Goal: Information Seeking & Learning: Learn about a topic

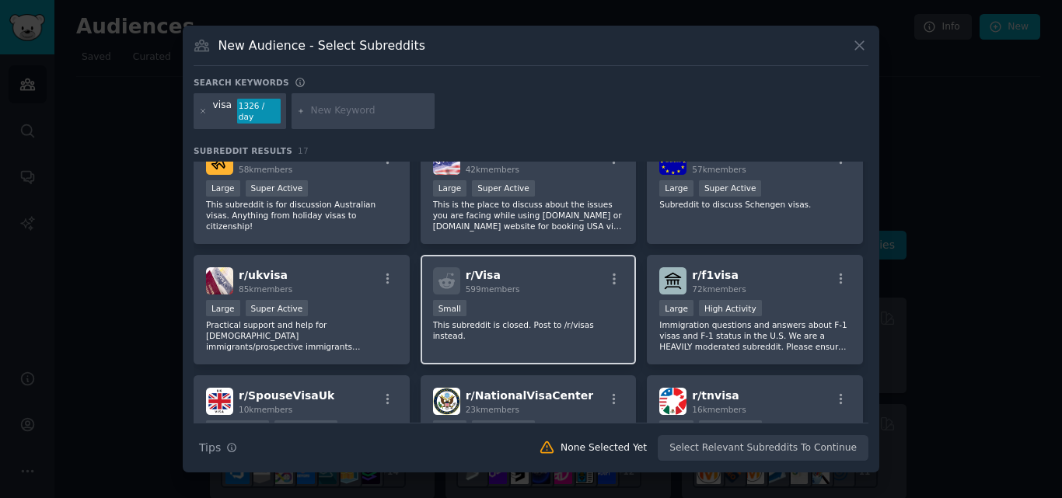
scroll to position [27, 0]
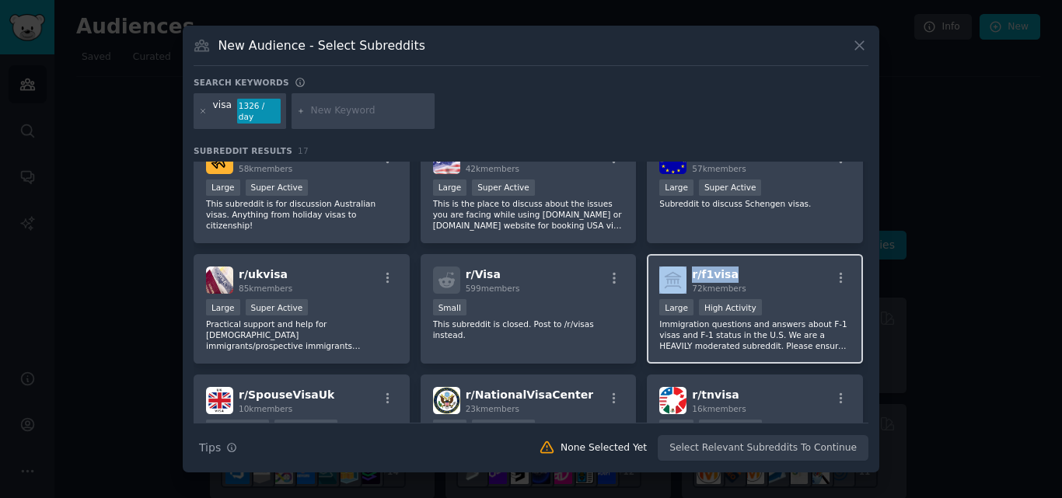
drag, startPoint x: 738, startPoint y: 271, endPoint x: 686, endPoint y: 271, distance: 52.1
click at [686, 271] on div "r/ f1visa 72k members" at bounding box center [754, 280] width 191 height 27
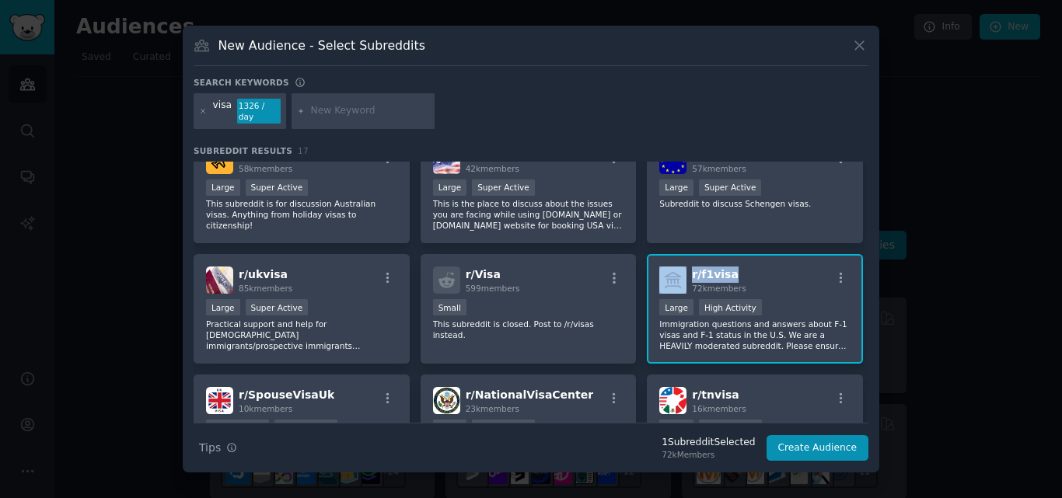
copy div "r/ f1visa"
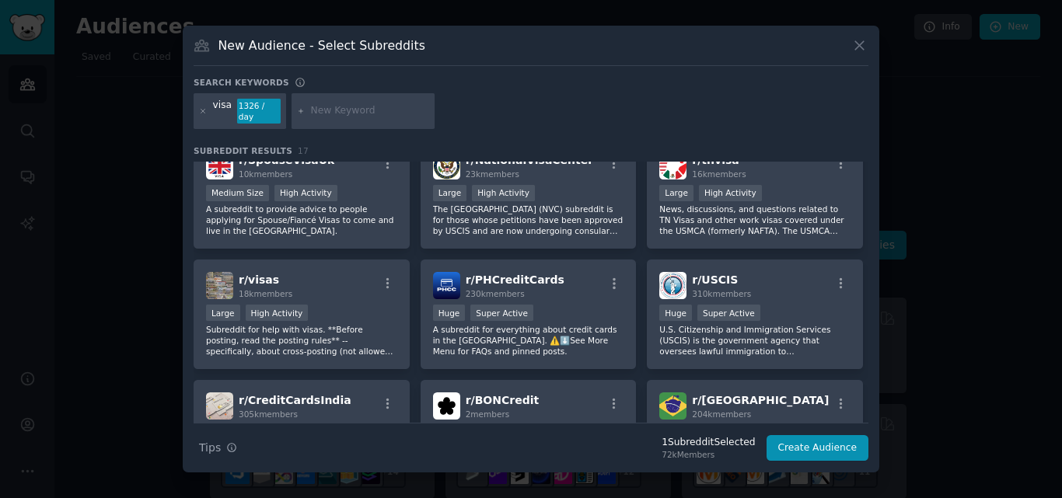
scroll to position [263, 0]
click at [487, 280] on span "r/ PHCreditCards" at bounding box center [515, 279] width 99 height 12
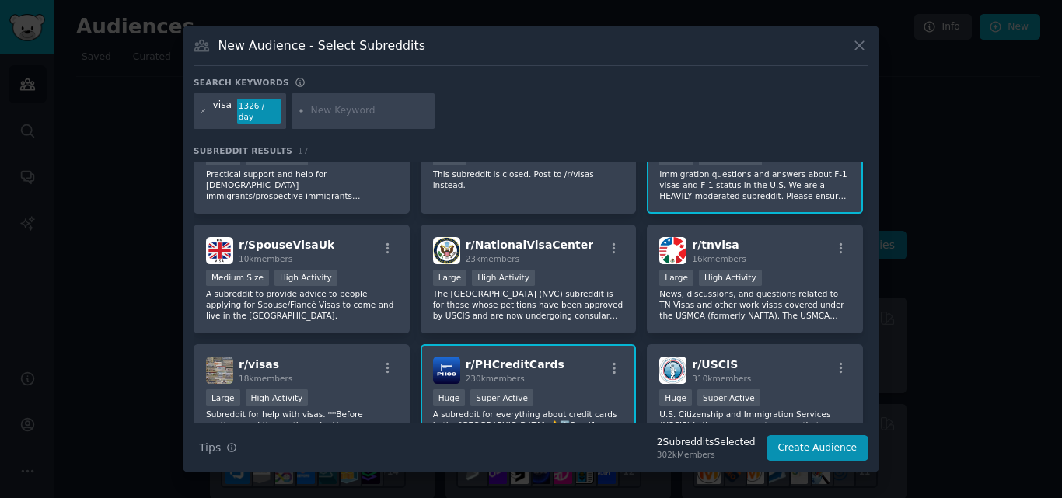
scroll to position [0, 0]
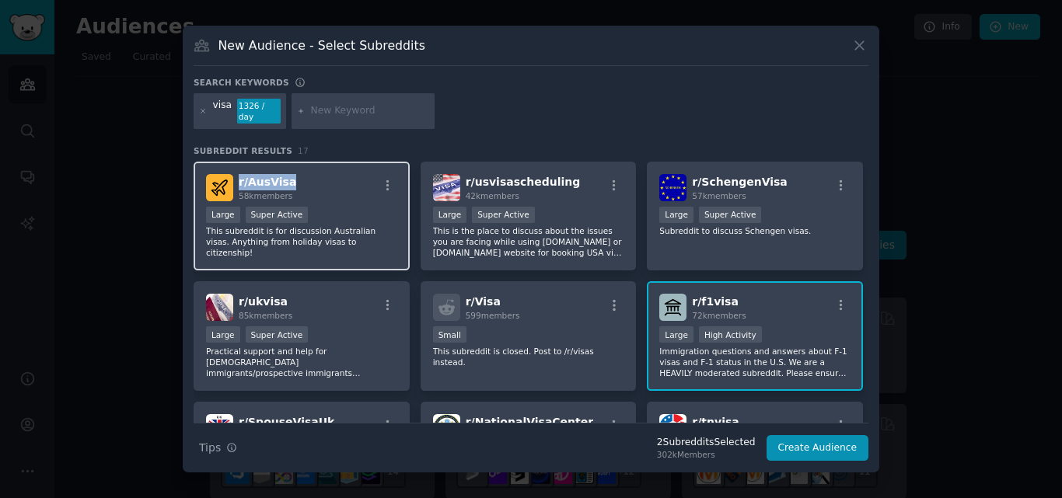
drag, startPoint x: 284, startPoint y: 176, endPoint x: 239, endPoint y: 178, distance: 45.1
click at [239, 178] on div "r/ AusVisa 58k members" at bounding box center [301, 187] width 191 height 27
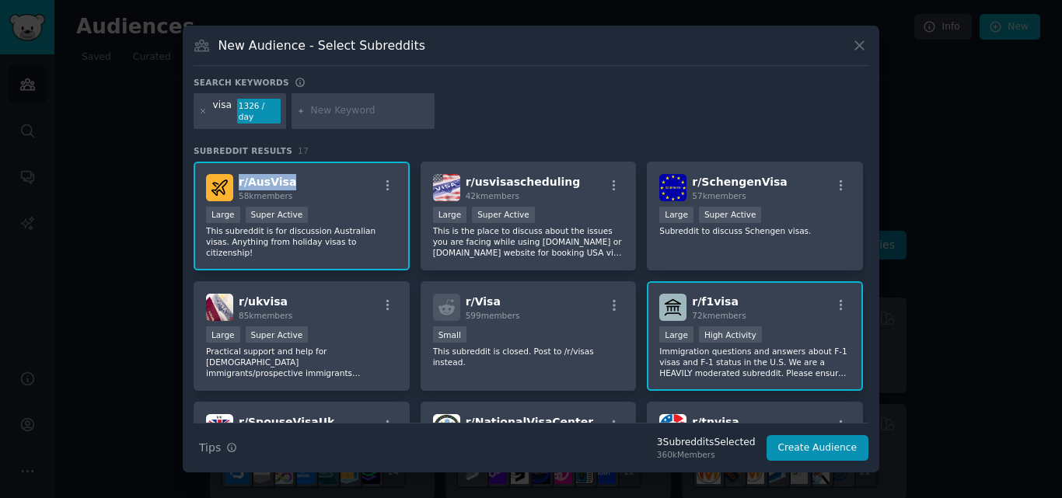
copy span "r/ AusVisa"
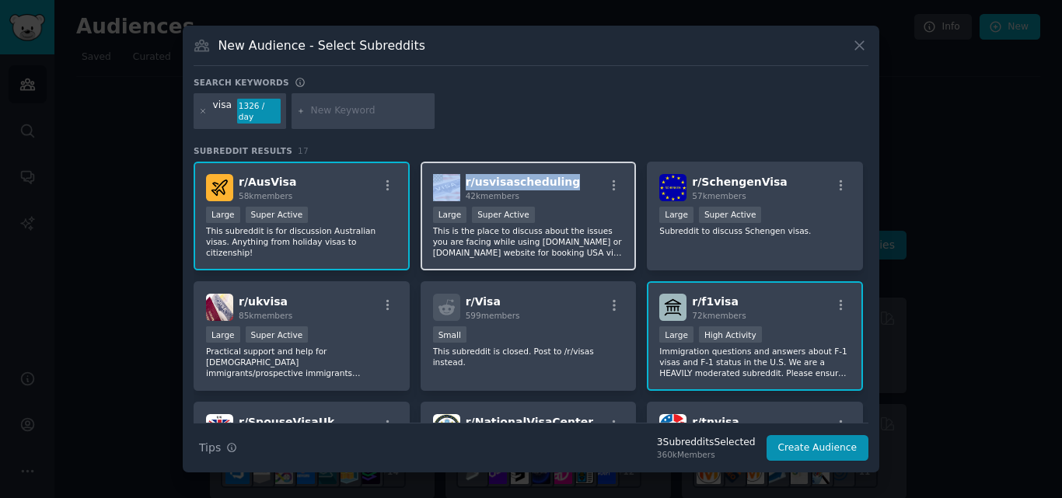
drag, startPoint x: 562, startPoint y: 174, endPoint x: 455, endPoint y: 179, distance: 107.4
click at [455, 179] on div "r/ usvisascheduling 42k members" at bounding box center [528, 187] width 191 height 27
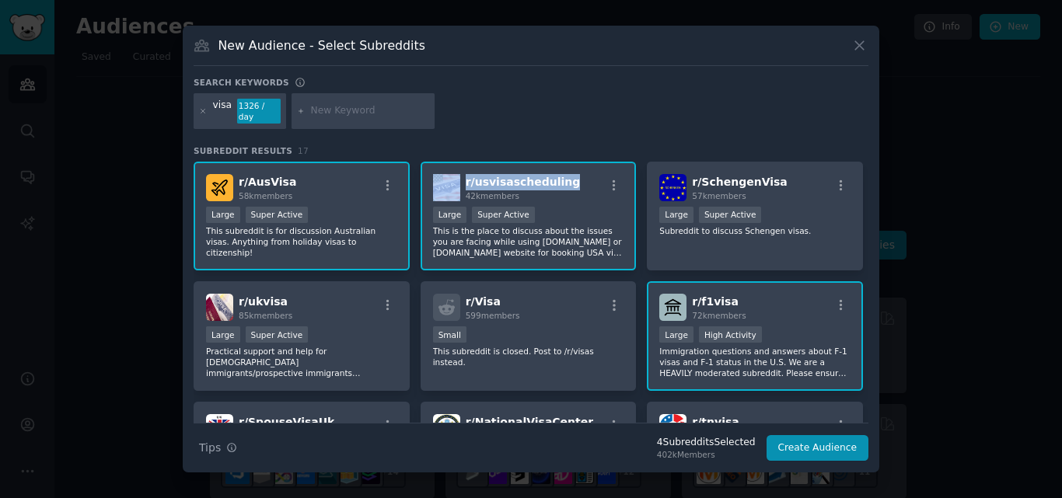
copy div "r/ usvisascheduling"
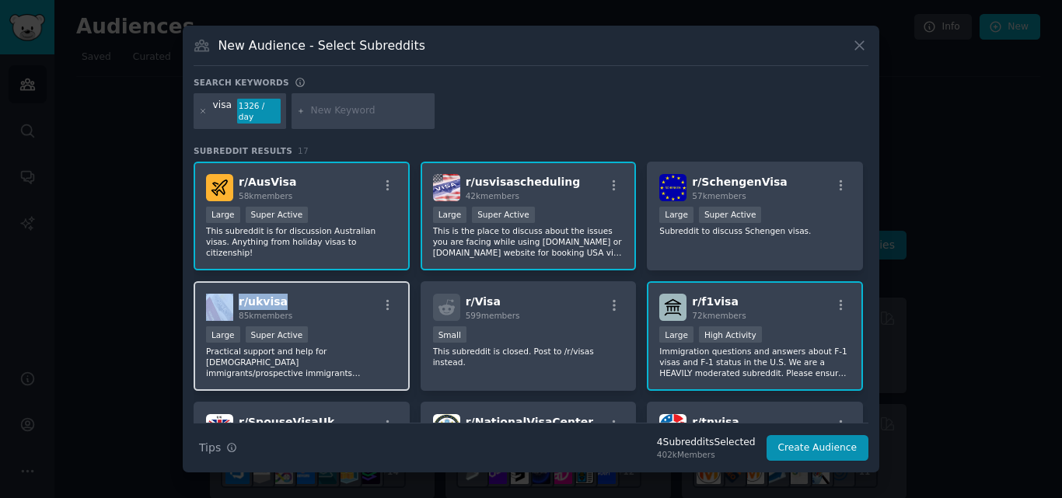
drag, startPoint x: 291, startPoint y: 299, endPoint x: 235, endPoint y: 301, distance: 56.0
click at [235, 301] on div "r/ ukvisa 85k members" at bounding box center [301, 307] width 191 height 27
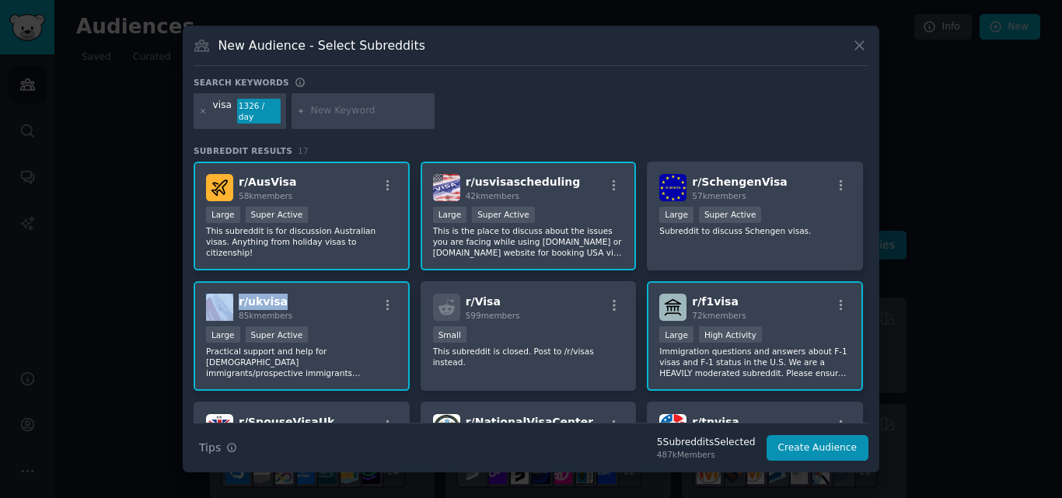
copy div "r/ ukvisa"
